Goal: Task Accomplishment & Management: Manage account settings

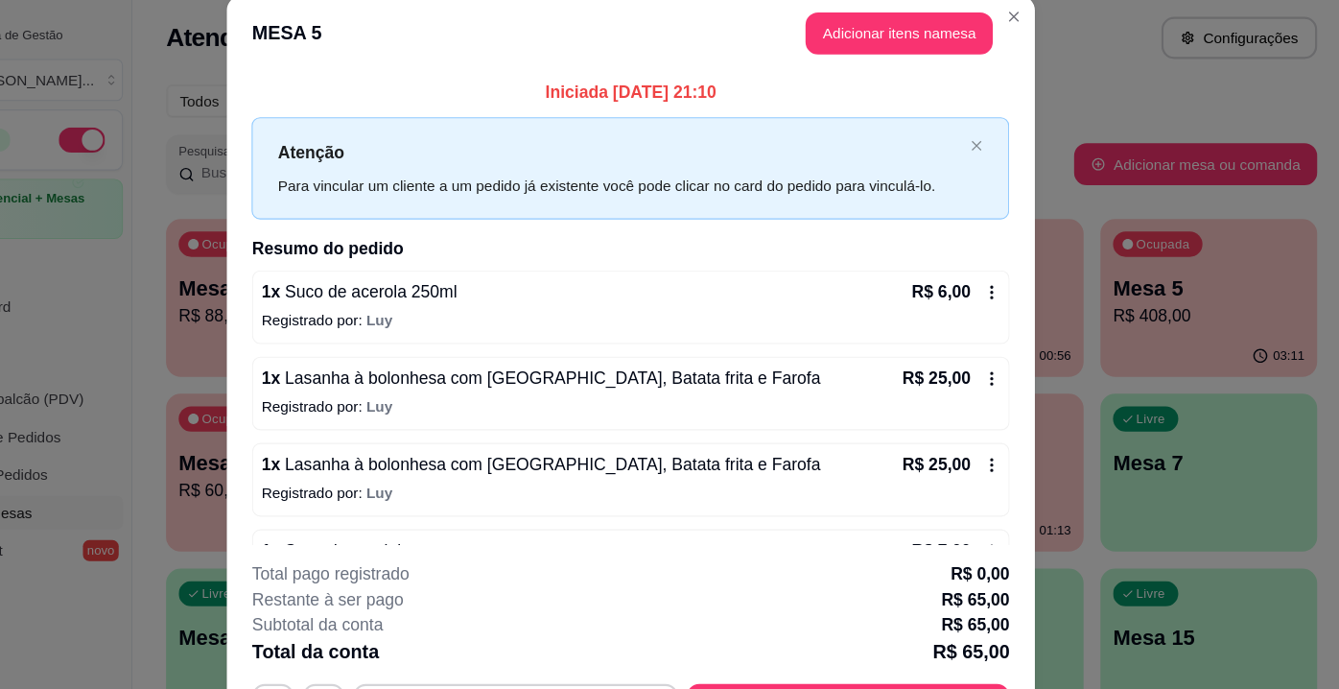
scroll to position [134, 0]
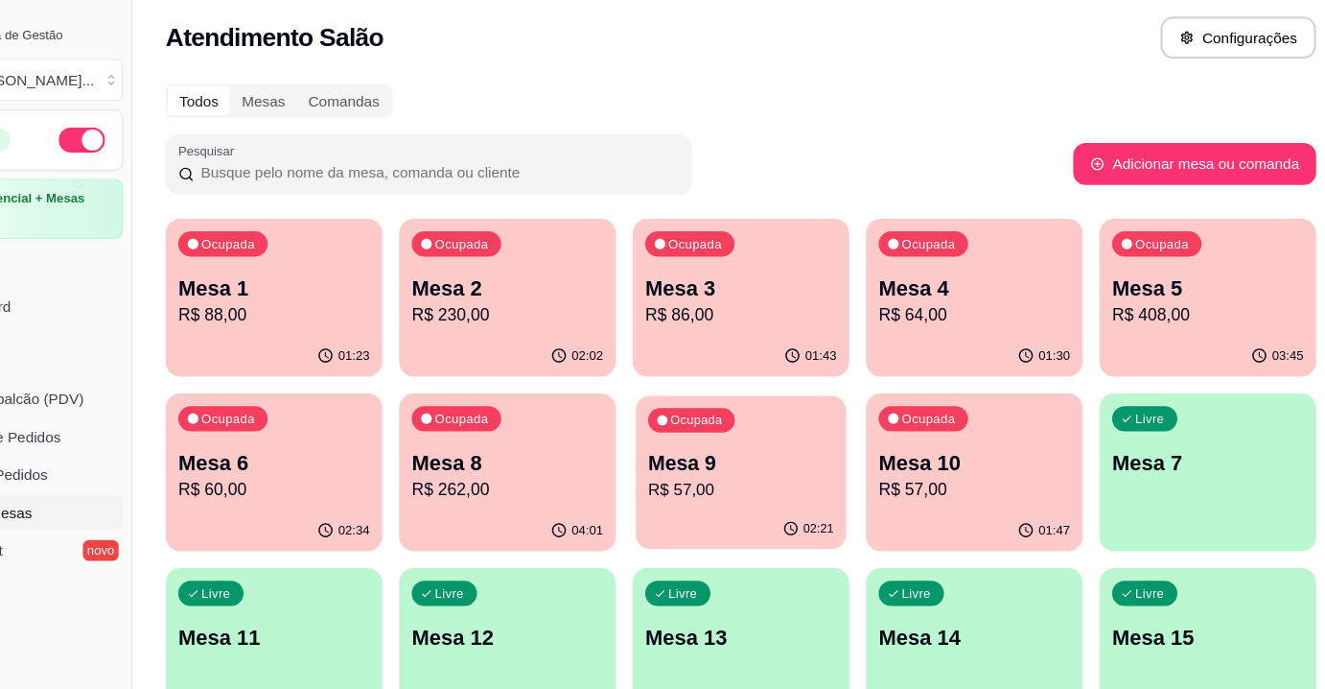
click at [727, 473] on div "02:21" at bounding box center [770, 490] width 192 height 36
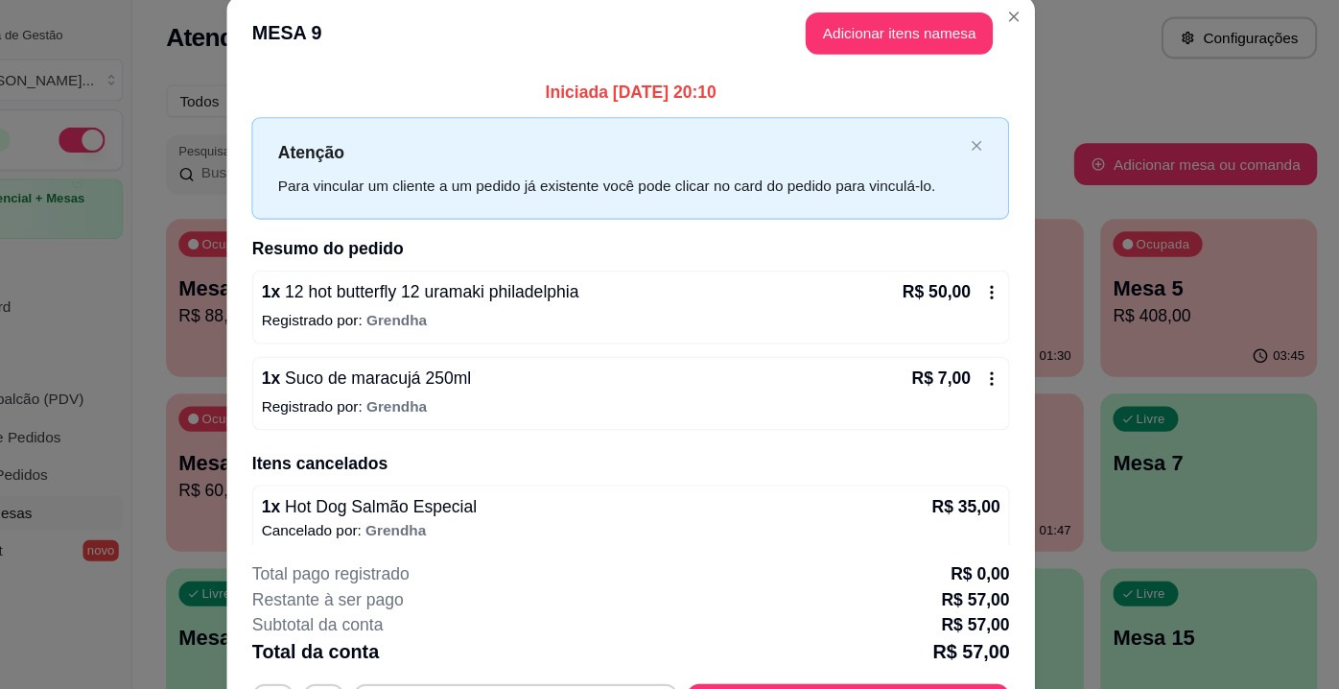
scroll to position [432, 0]
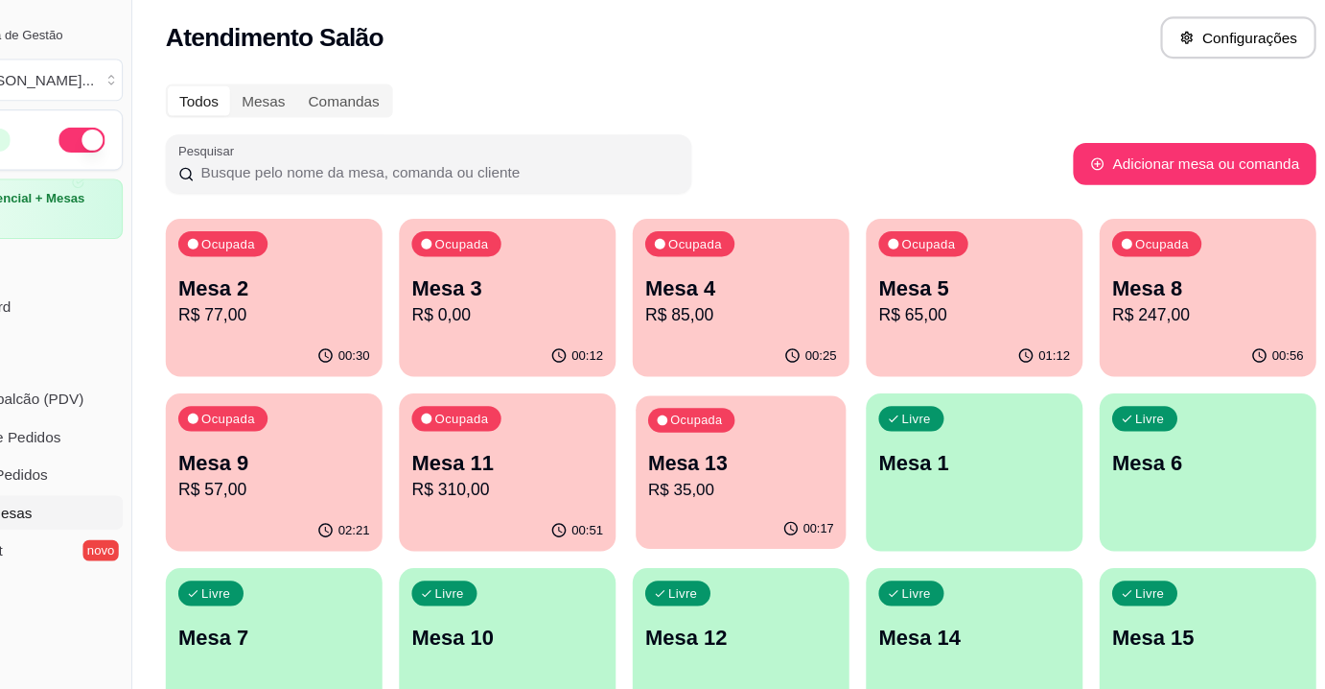
click at [740, 440] on p "Mesa 13" at bounding box center [771, 430] width 170 height 26
click at [455, 417] on div "Ocupada Mesa 2 R$ 77,00 00:31 Ocupada Mesa 3 R$ 0,00 00:12 Ocupada Mesa 4 R$ 85…" at bounding box center [770, 677] width 1049 height 940
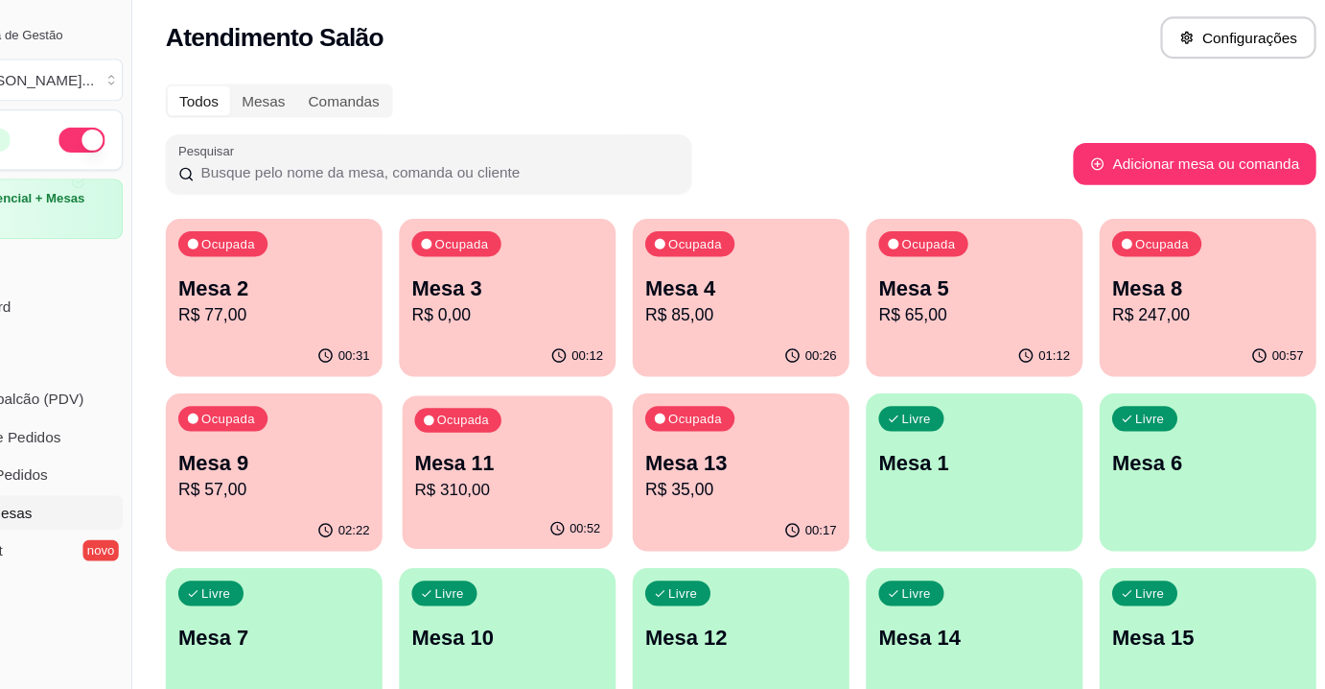
click at [529, 417] on p "Mesa 11" at bounding box center [558, 430] width 170 height 26
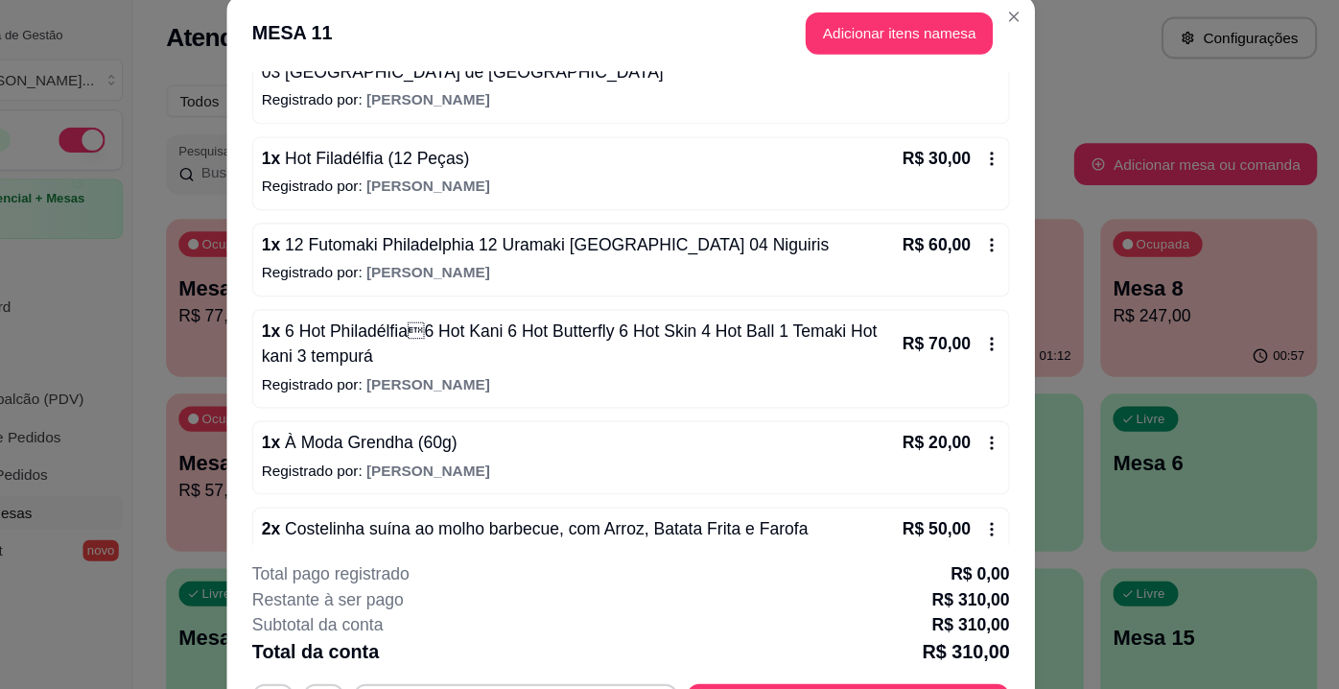
scroll to position [258, 0]
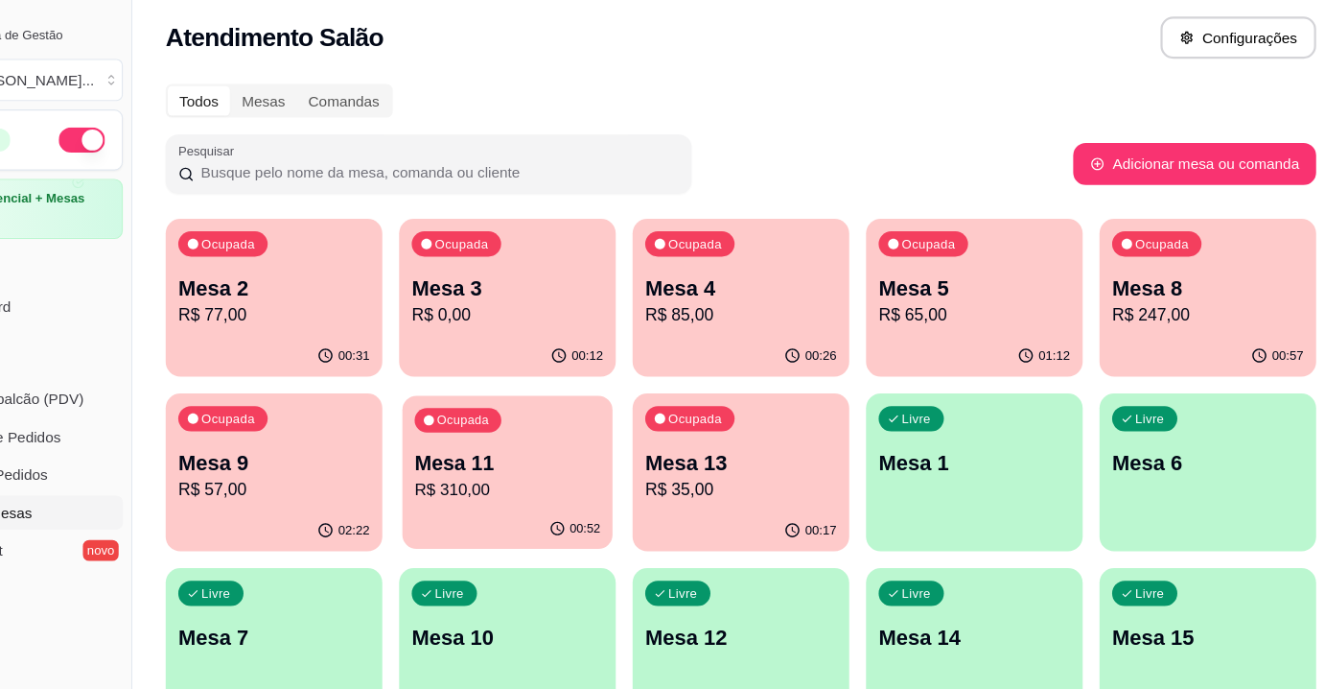
click at [560, 422] on p "Mesa 11" at bounding box center [558, 430] width 170 height 26
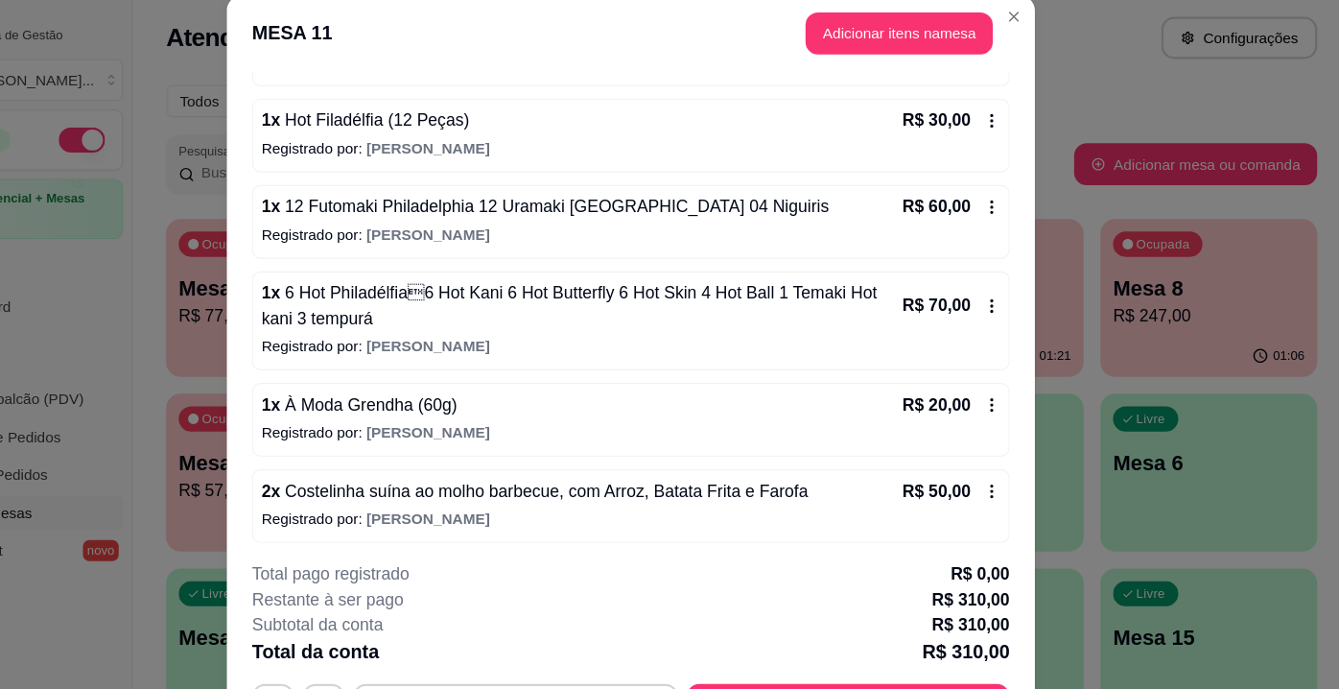
click at [986, 451] on div "2 x Costelinha suína ao molho barbecue, com Arroz, Batata Frita e Farofa R$ 50,…" at bounding box center [669, 468] width 691 height 67
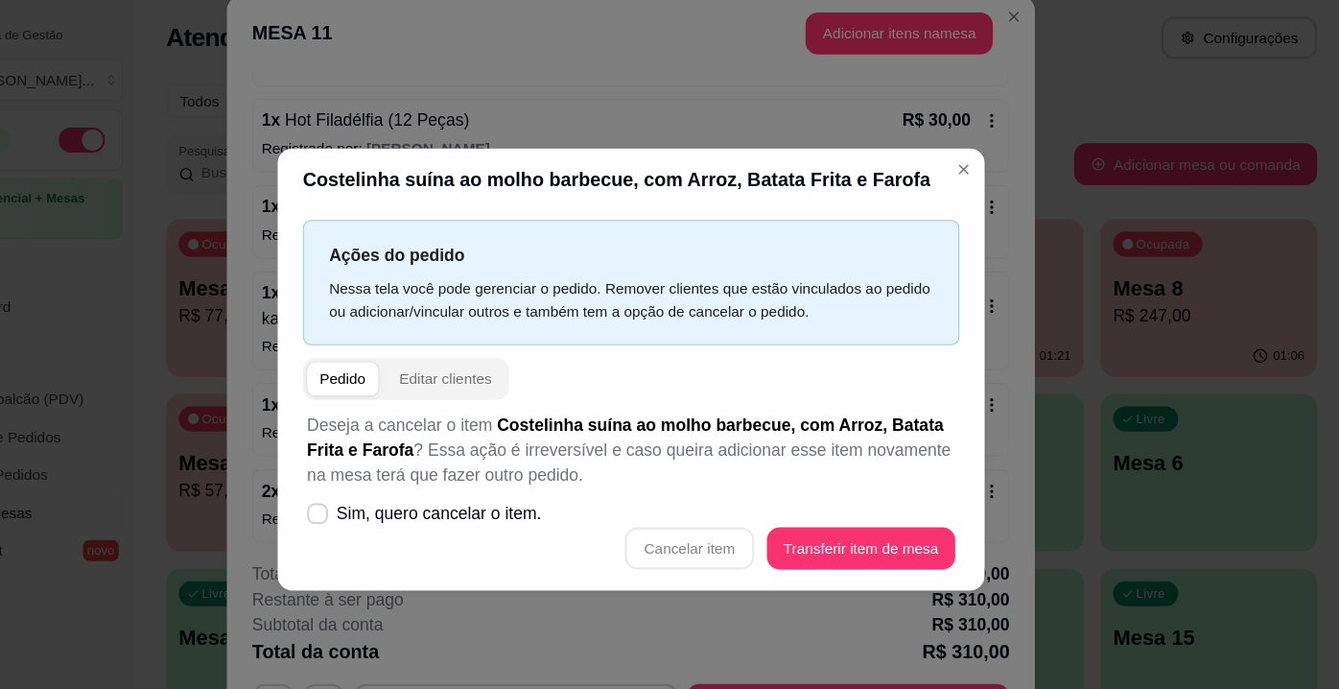
click at [732, 506] on div "Cancelar item Transferir item de mesa" at bounding box center [669, 507] width 591 height 38
click at [510, 471] on span "Sim, quero cancelar o item." at bounding box center [494, 475] width 187 height 23
click at [386, 480] on input "Sim, quero cancelar o item." at bounding box center [379, 486] width 12 height 12
checkbox input "true"
click at [773, 499] on button "Cancelar item" at bounding box center [723, 507] width 114 height 37
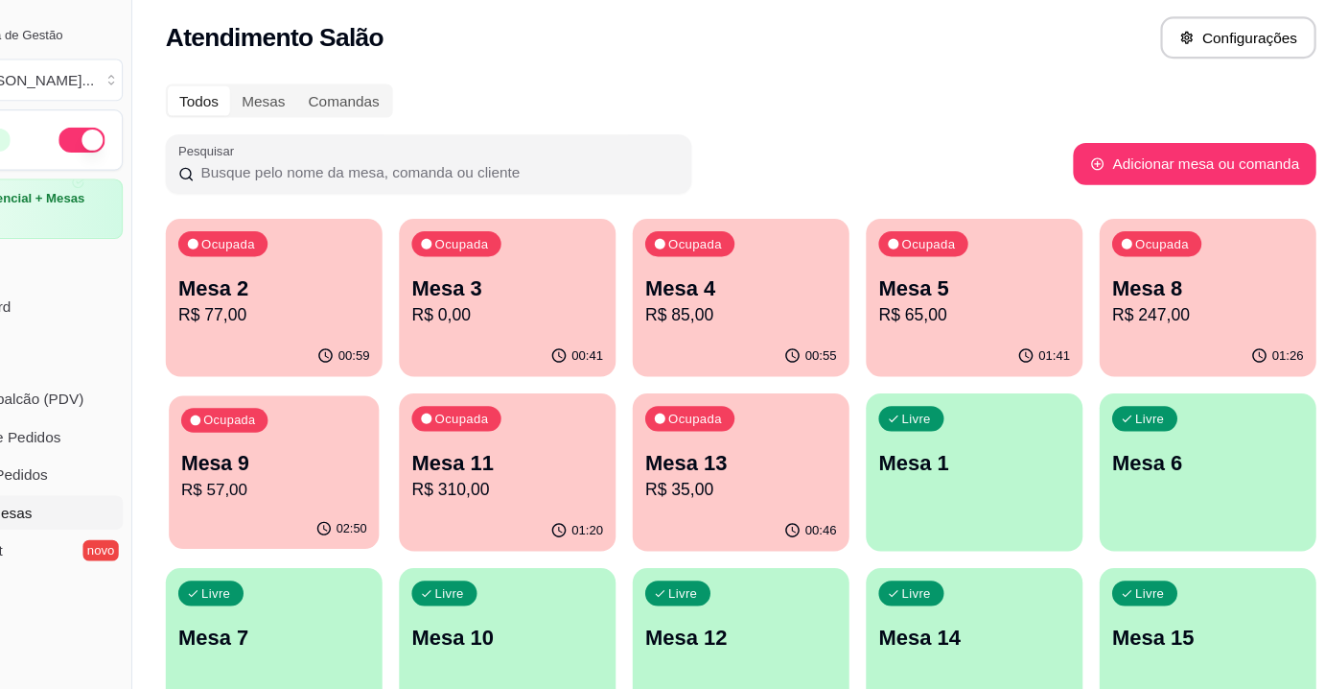
click at [301, 430] on p "Mesa 9" at bounding box center [345, 430] width 170 height 26
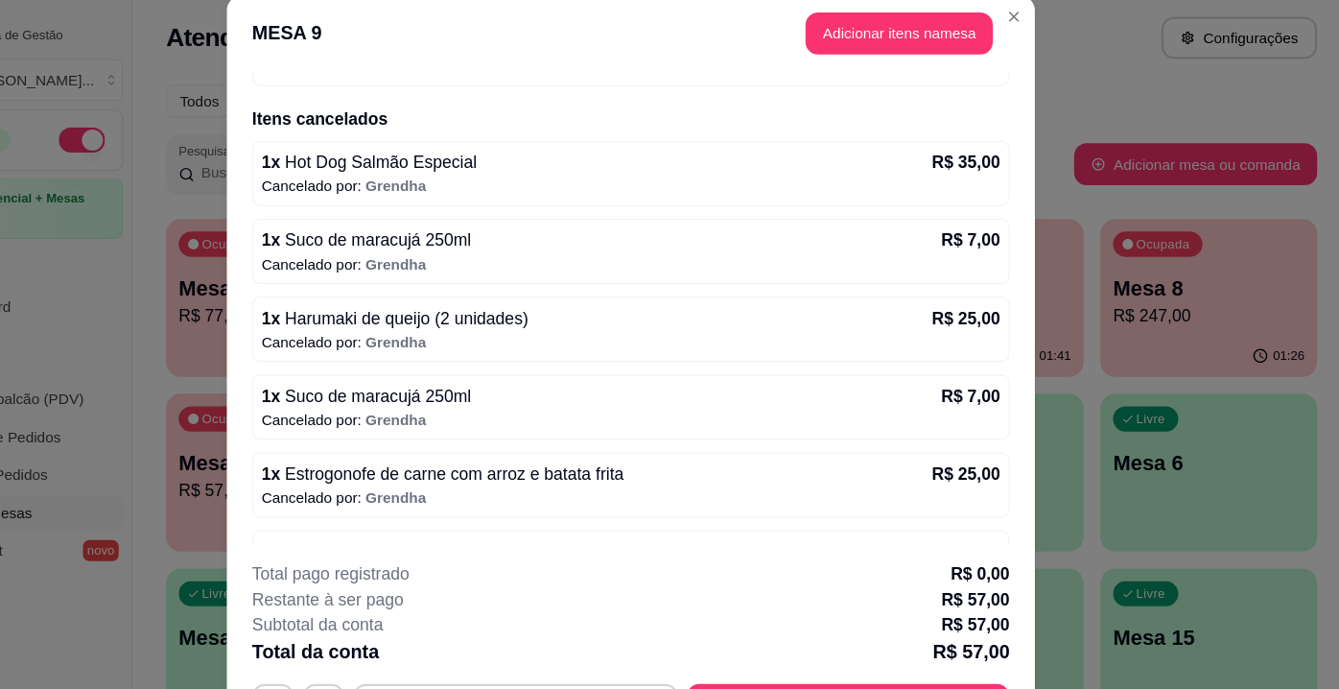
scroll to position [432, 0]
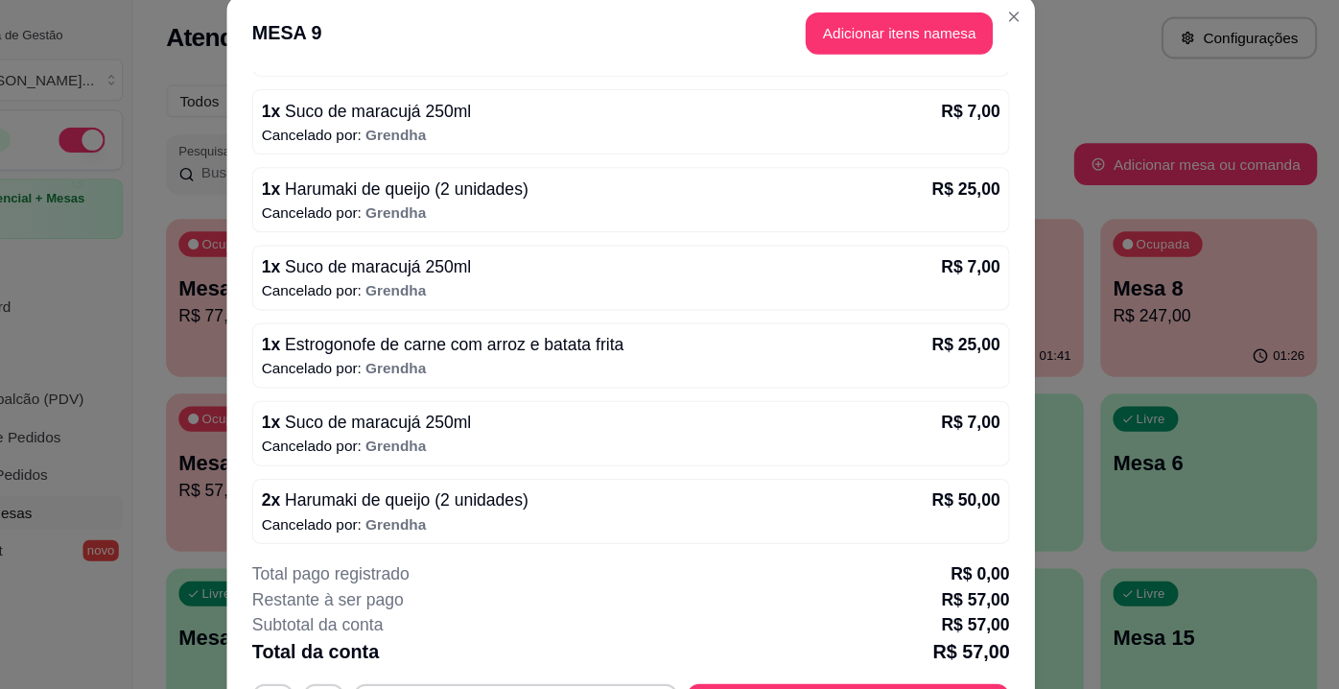
click at [629, 405] on p "Cancelado por: Grendha" at bounding box center [669, 414] width 673 height 19
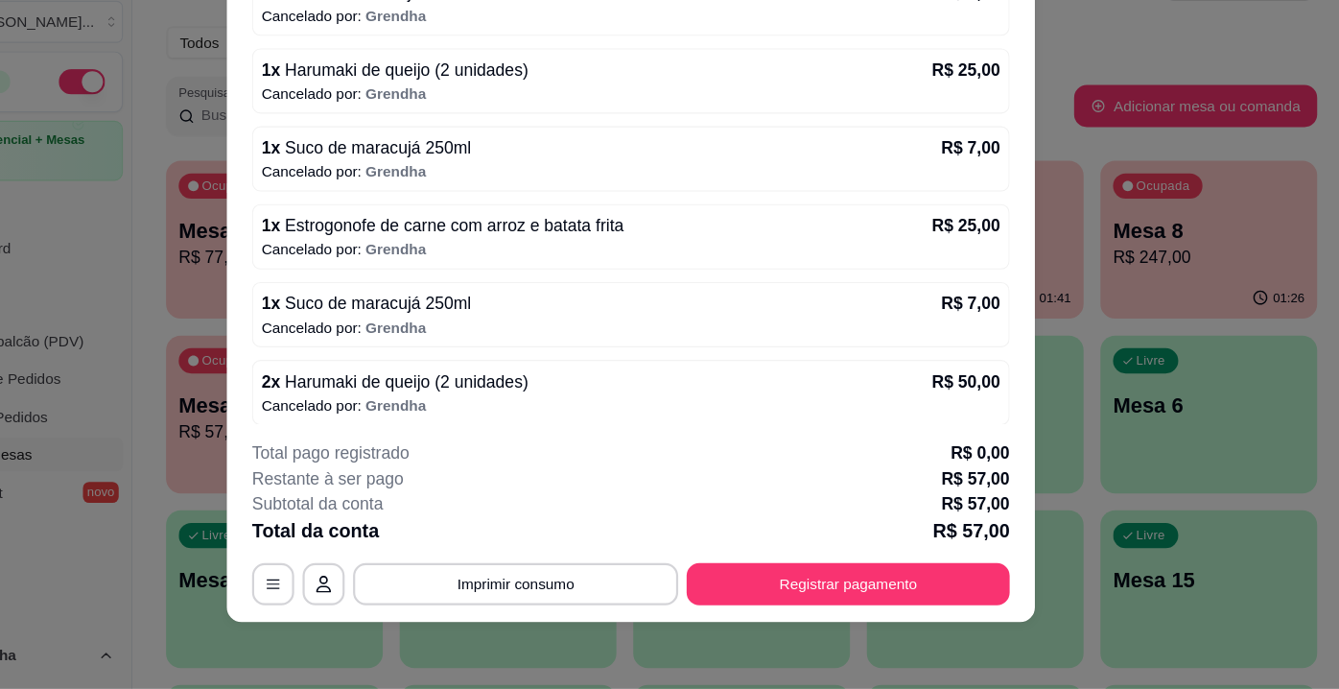
scroll to position [0, 0]
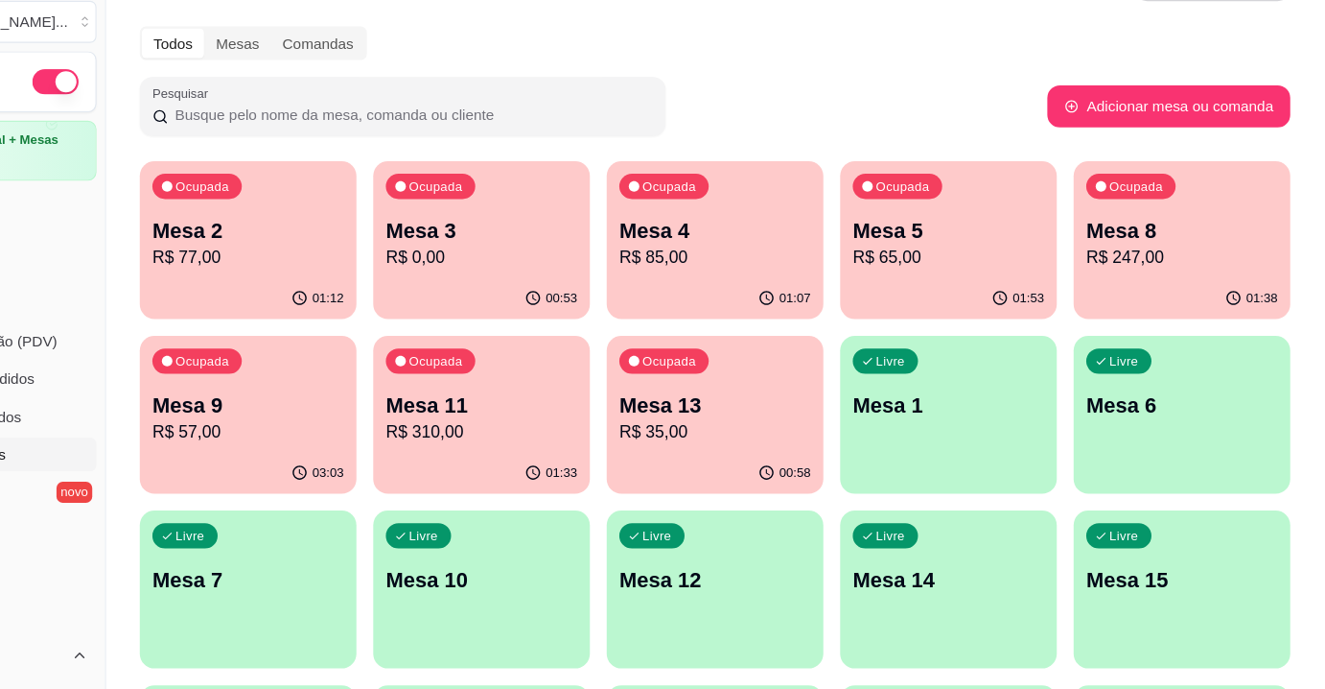
click at [941, 300] on p "R$ 65,00" at bounding box center [983, 295] width 175 height 23
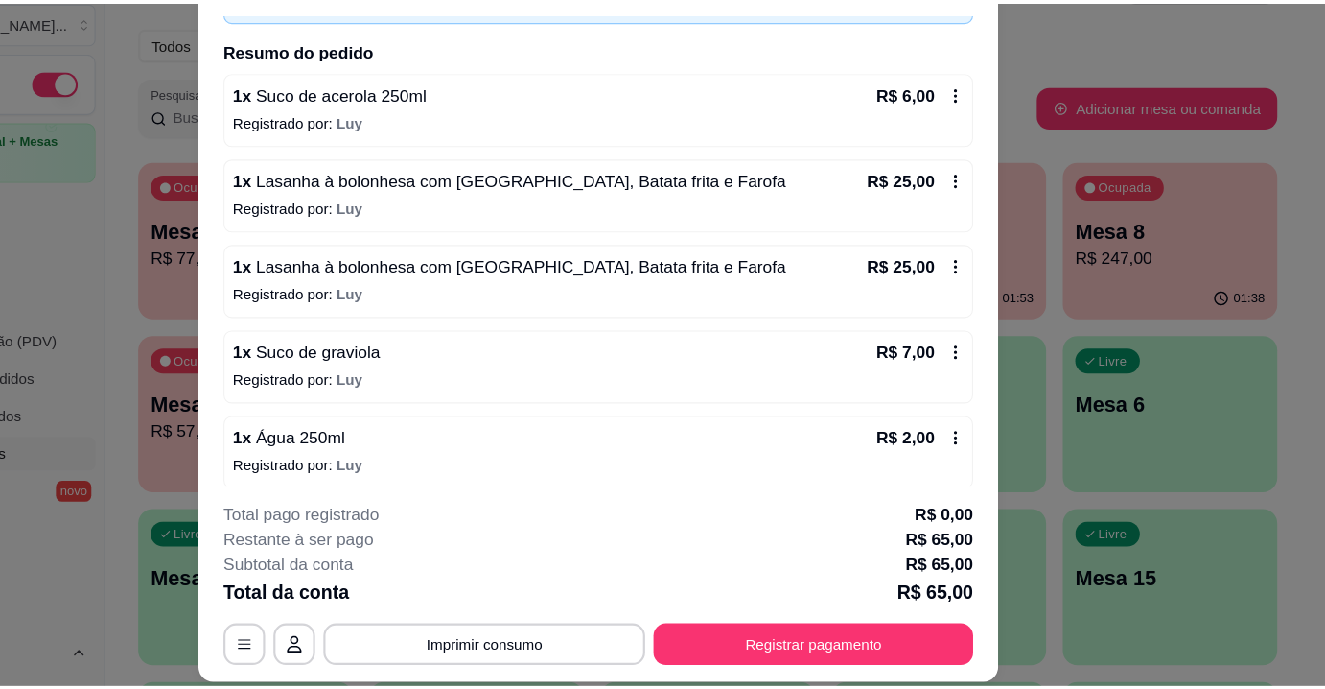
scroll to position [134, 0]
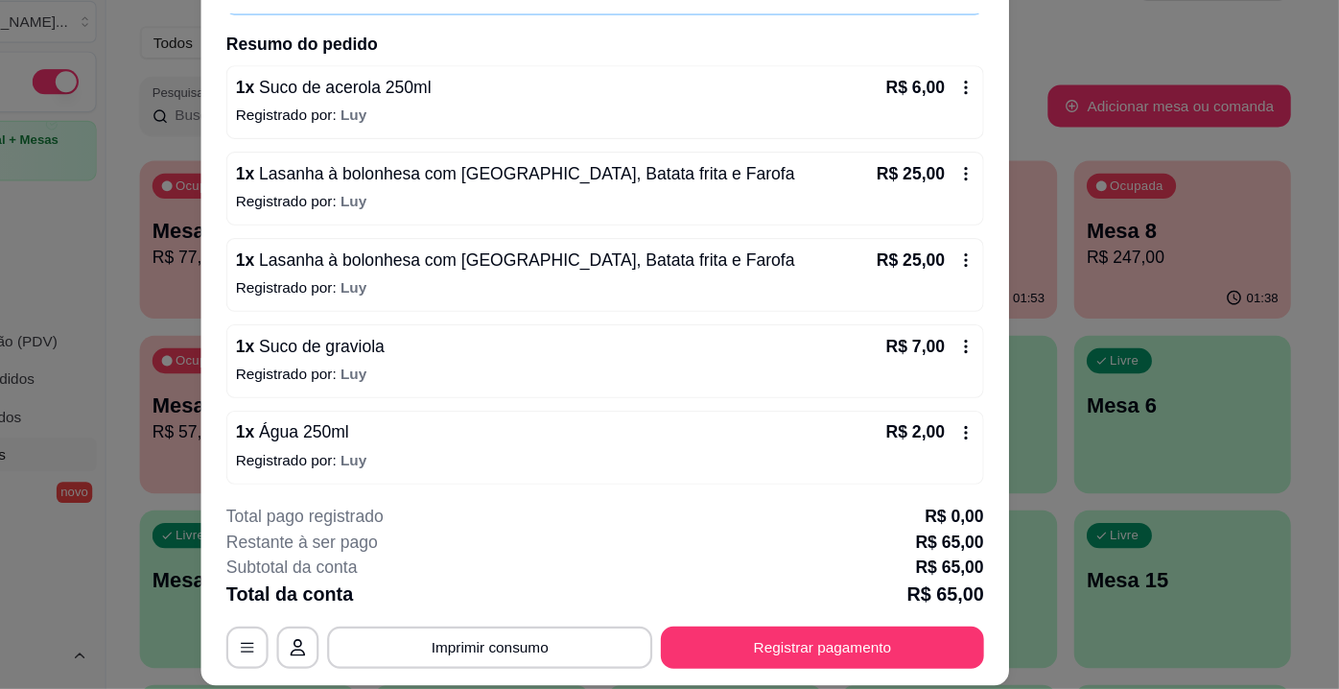
click at [966, 380] on div "R$ 7,00" at bounding box center [965, 375] width 81 height 23
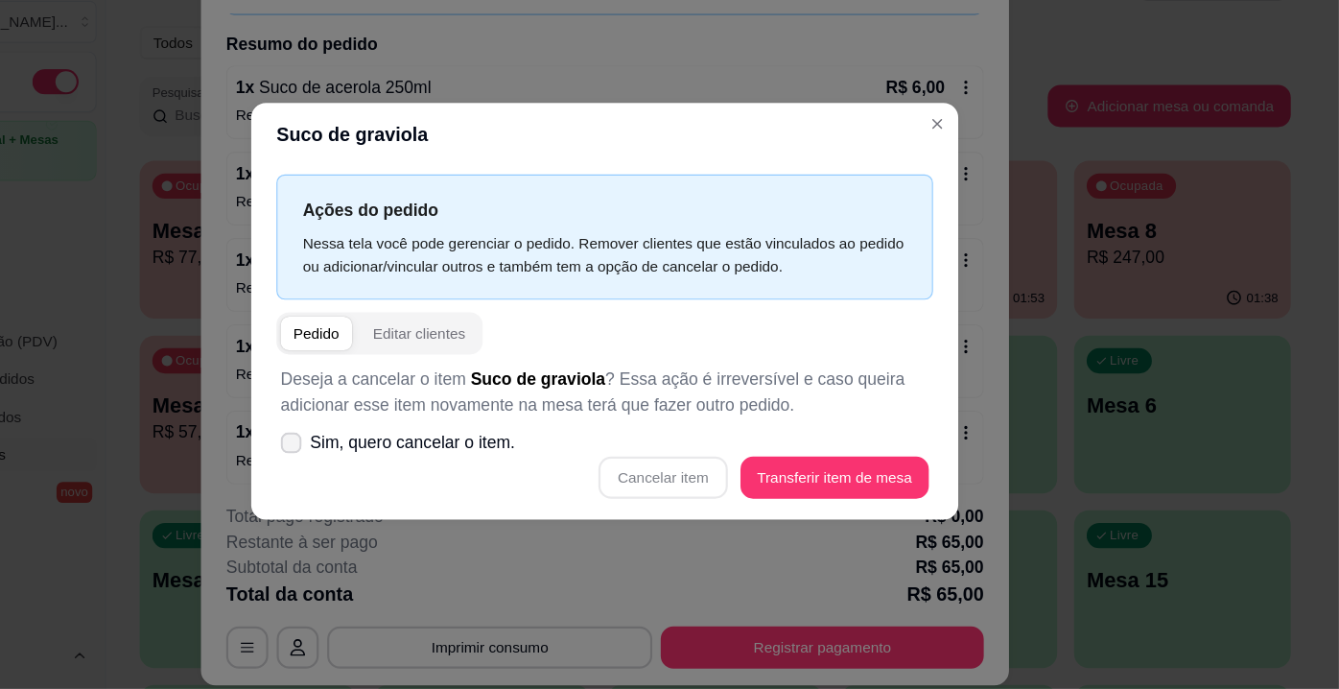
click at [507, 467] on span "Sim, quero cancelar o item." at bounding box center [494, 464] width 187 height 23
click at [386, 468] on input "Sim, quero cancelar o item." at bounding box center [379, 474] width 12 height 12
checkbox input "true"
click at [721, 492] on button "Cancelar item" at bounding box center [722, 496] width 117 height 38
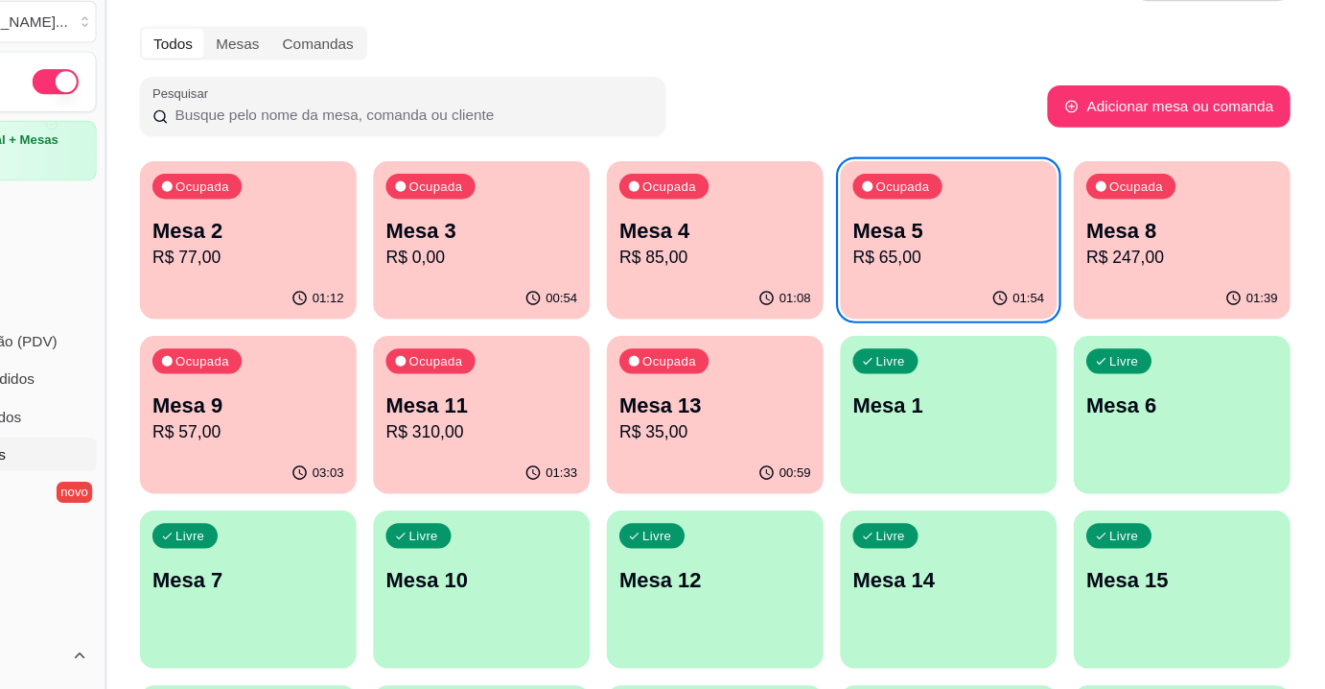
click at [207, 198] on button "Toggle Sidebar" at bounding box center [213, 344] width 15 height 689
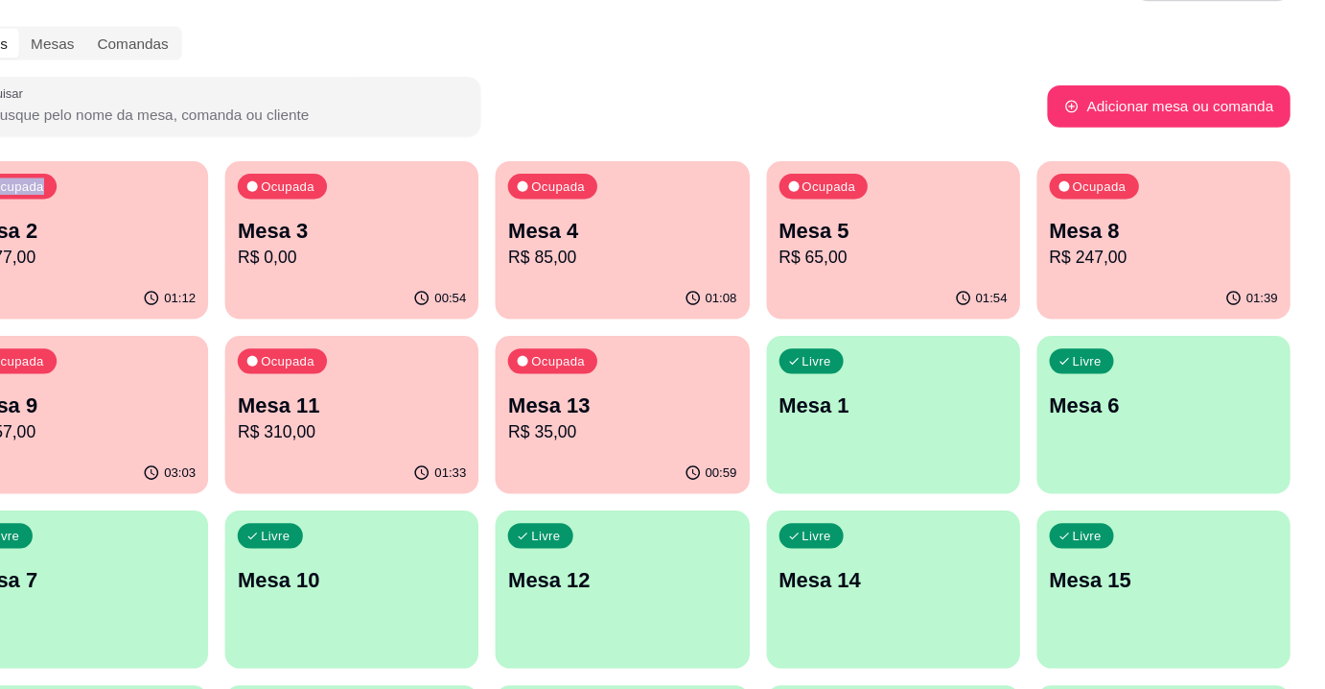
click at [207, 198] on div "Todos Mesas Comandas Pesquisar Adicionar mesa ou comanda Ocupada Mesa 2 R$ 77,0…" at bounding box center [685, 621] width 1279 height 1097
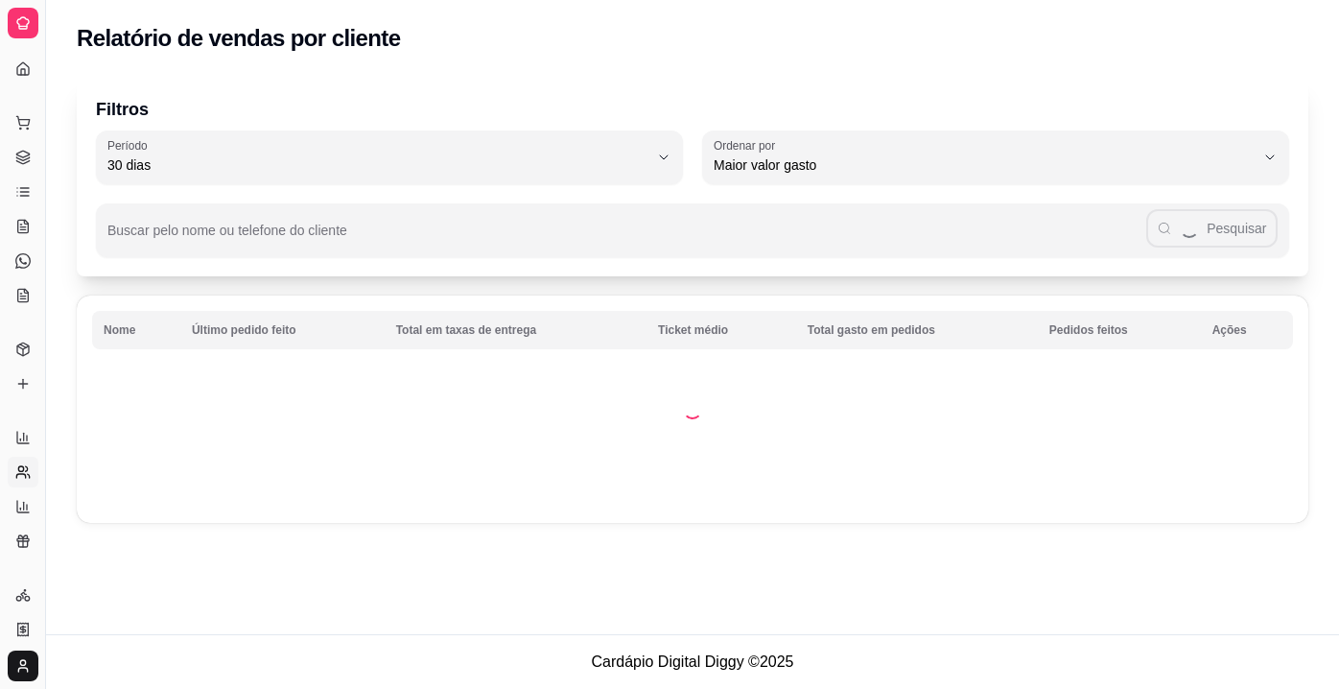
select select "30"
select select "HIGHEST_TOTAL_SPENT_WITH_ORDERS"
click at [24, 205] on icon at bounding box center [22, 202] width 15 height 15
select select "TOTAL_OF_ORDERS"
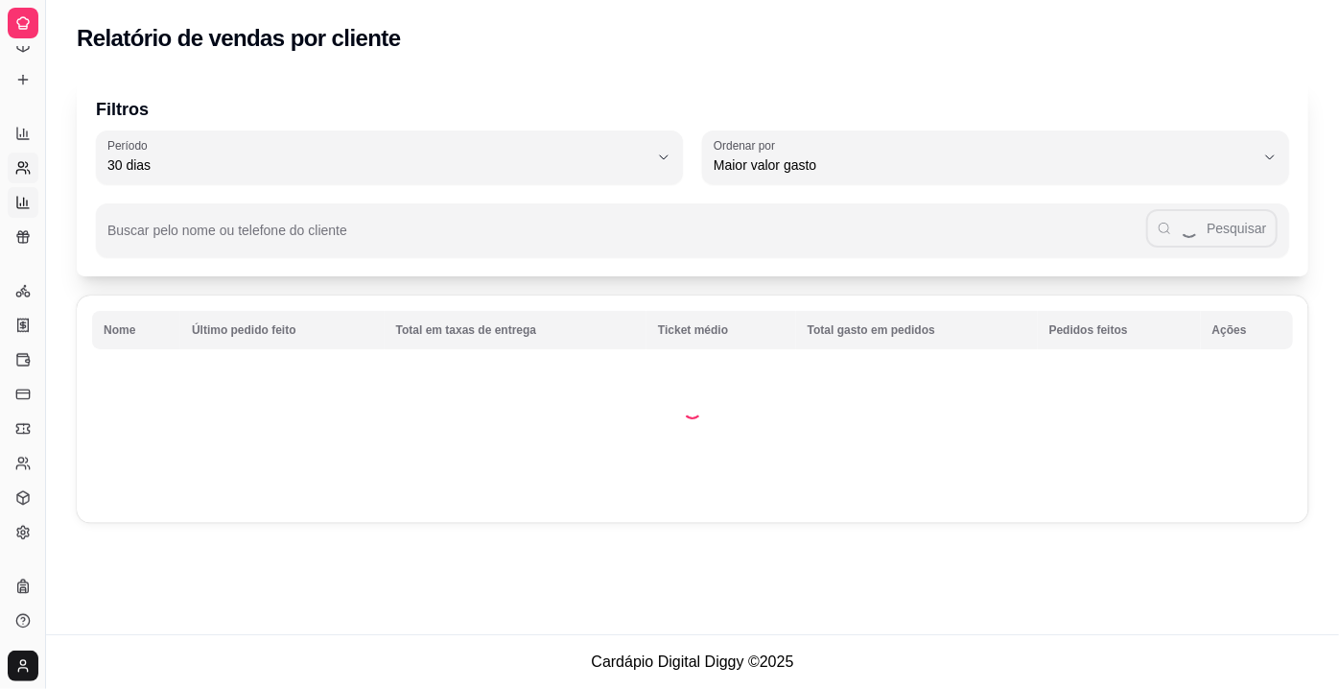
select select "7"
